Goal: Download file/media

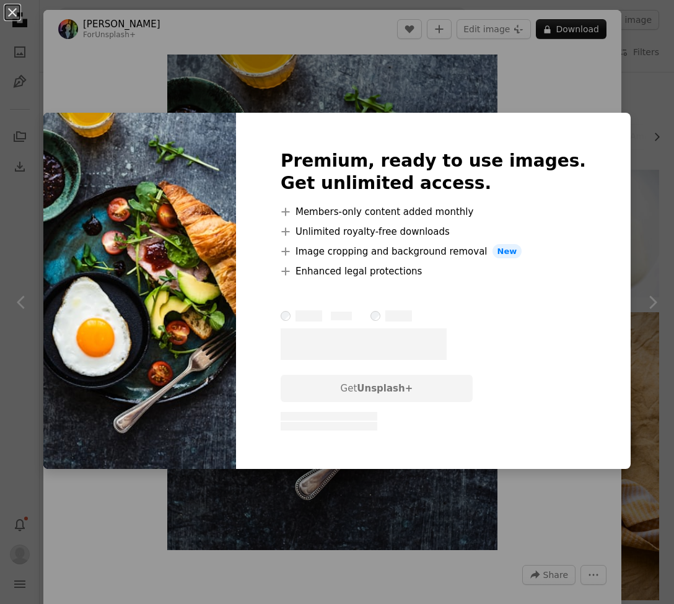
scroll to position [2192, 0]
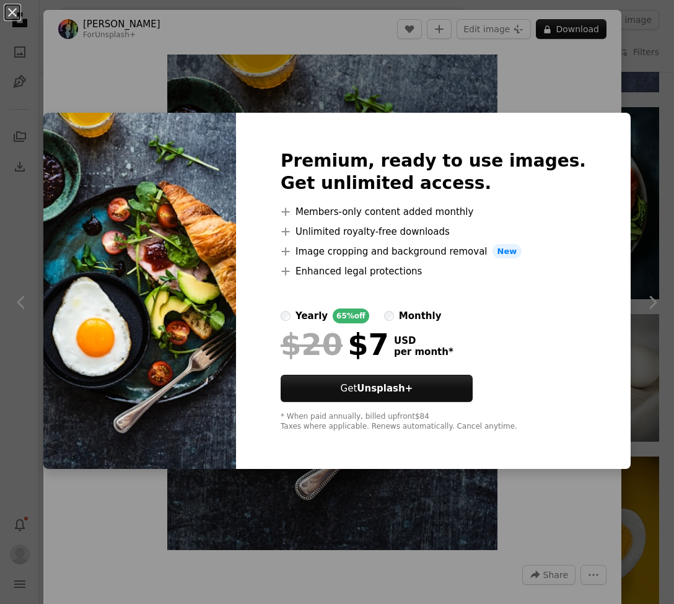
click at [617, 58] on div "An X shape Premium, ready to use images. Get unlimited access. A plus sign Memb…" at bounding box center [337, 302] width 674 height 604
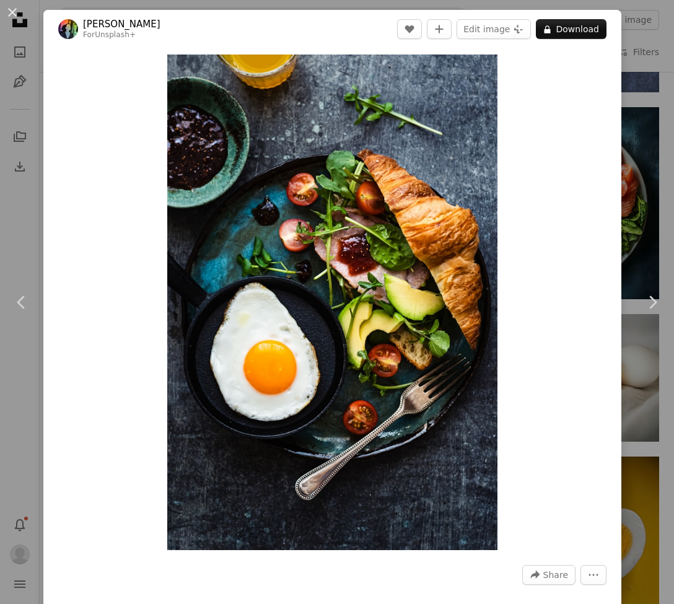
click at [632, 110] on div "An X shape Chevron left Chevron right [PERSON_NAME] For Unsplash+ A heart A plu…" at bounding box center [337, 302] width 674 height 604
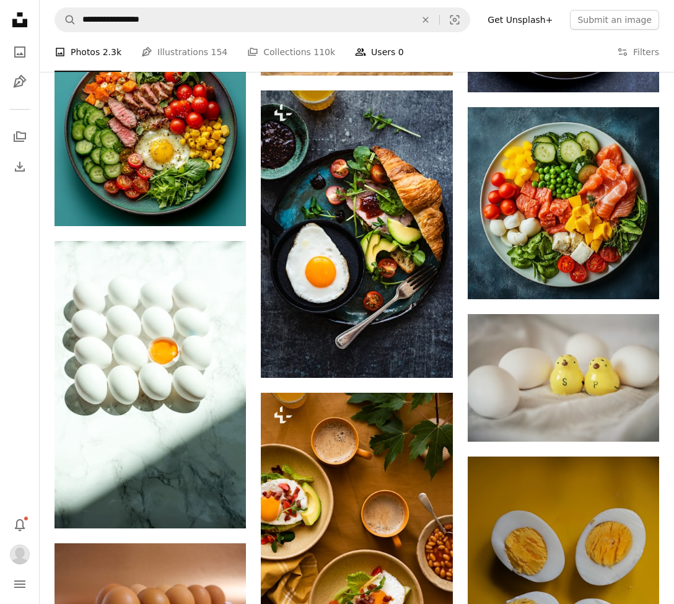
scroll to position [2189, 0]
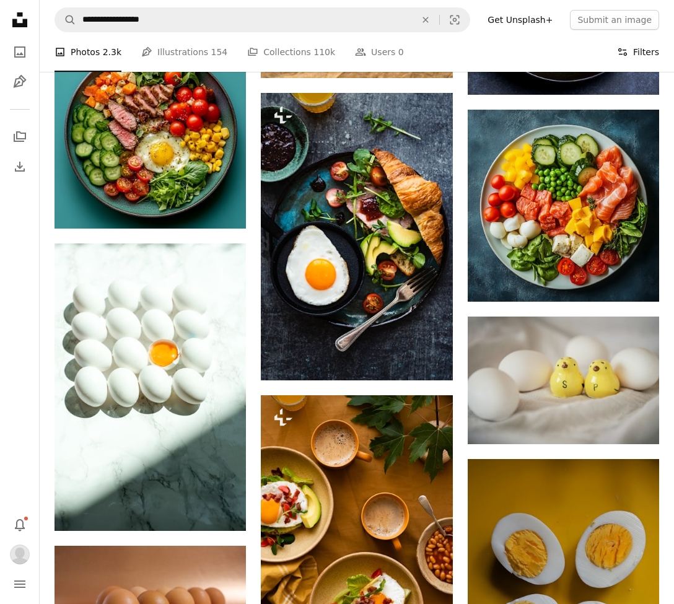
click at [650, 50] on button "Filters Filters" at bounding box center [638, 52] width 42 height 40
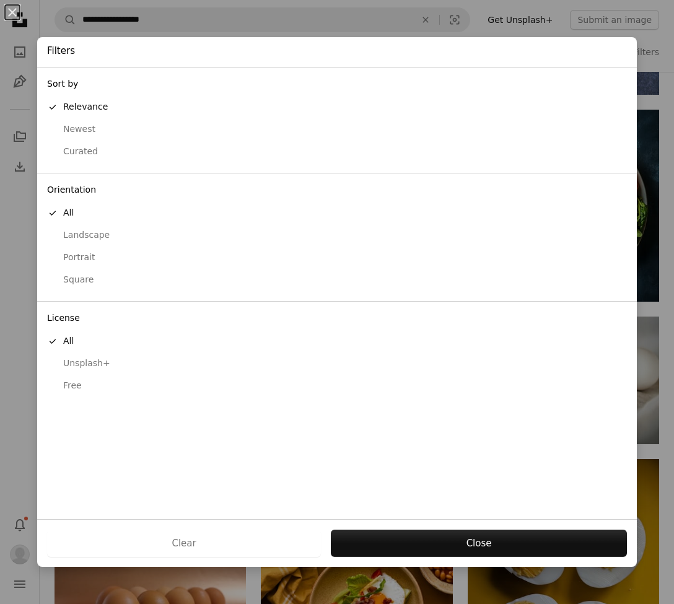
click at [74, 380] on div "Free" at bounding box center [337, 386] width 580 height 12
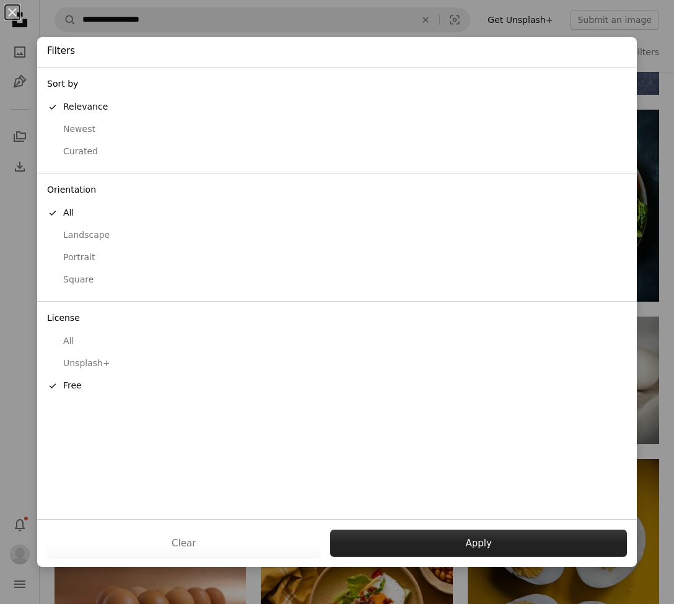
click at [470, 543] on button "Apply" at bounding box center [478, 542] width 297 height 27
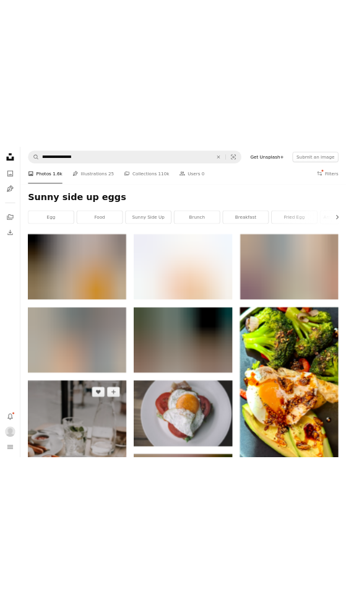
scroll to position [2, 0]
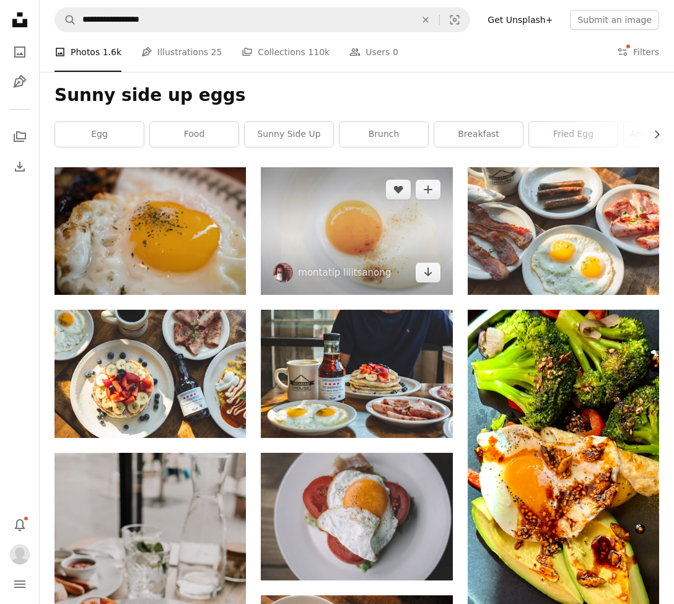
click at [317, 263] on span "montatip lilitsanong" at bounding box center [332, 273] width 118 height 20
click at [433, 271] on link "Arrow pointing down" at bounding box center [428, 273] width 25 height 20
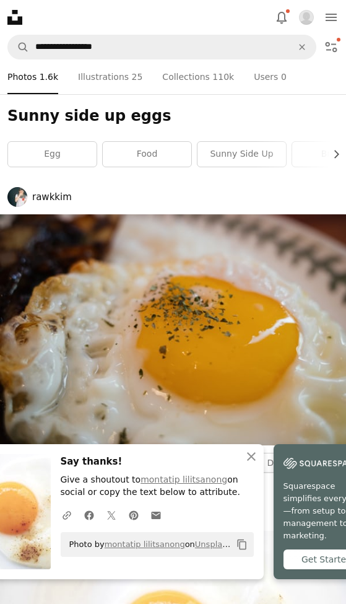
click at [177, 194] on span "rawkkim" at bounding box center [172, 197] width 331 height 20
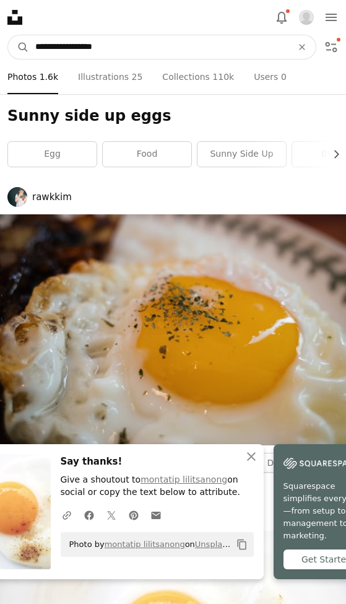
click at [113, 45] on input "**********" at bounding box center [158, 47] width 259 height 24
type input "**********"
click at [19, 47] on button "A magnifying glass" at bounding box center [18, 47] width 21 height 24
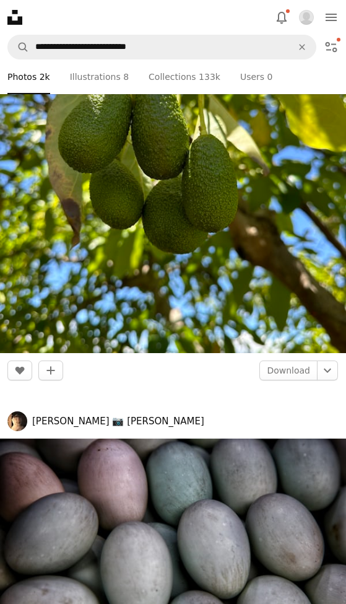
scroll to position [26861, 0]
